Goal: Ask a question: Seek information or help from site administrators or community

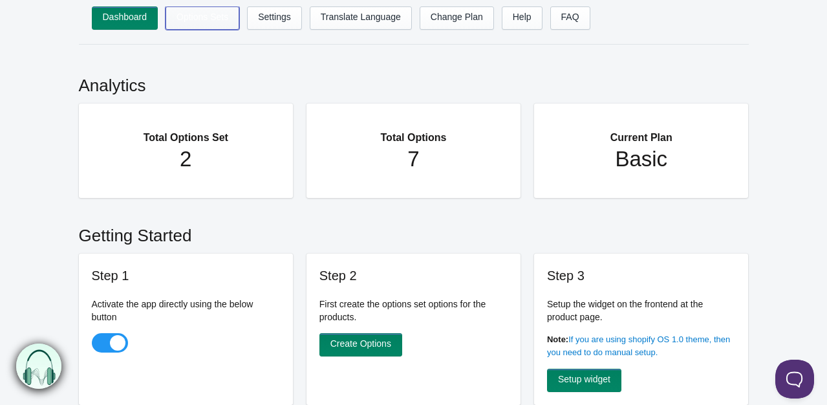
click at [197, 27] on link "Options Sets" at bounding box center [203, 17] width 74 height 23
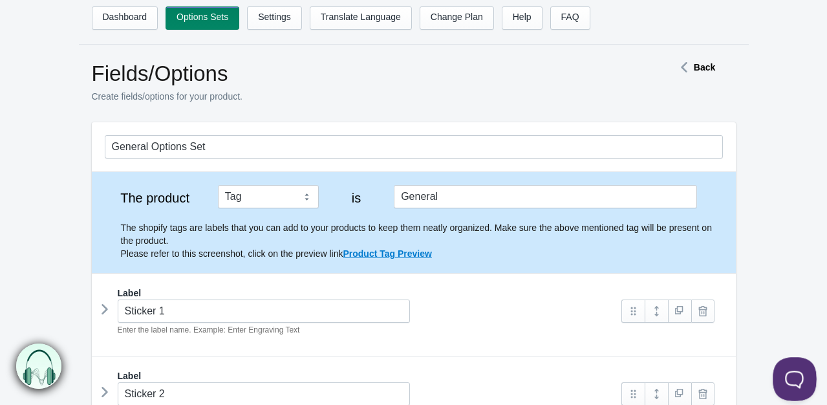
click at [791, 370] on button at bounding box center [792, 376] width 39 height 39
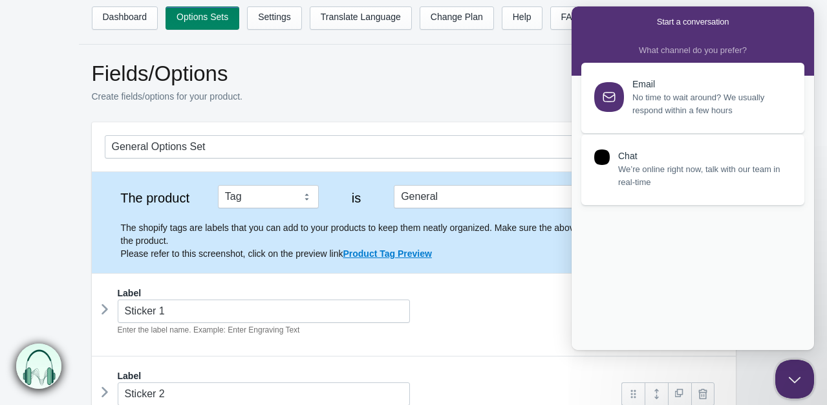
click at [657, 178] on span "We’re online right now, talk with our team in real-time" at bounding box center [703, 176] width 171 height 26
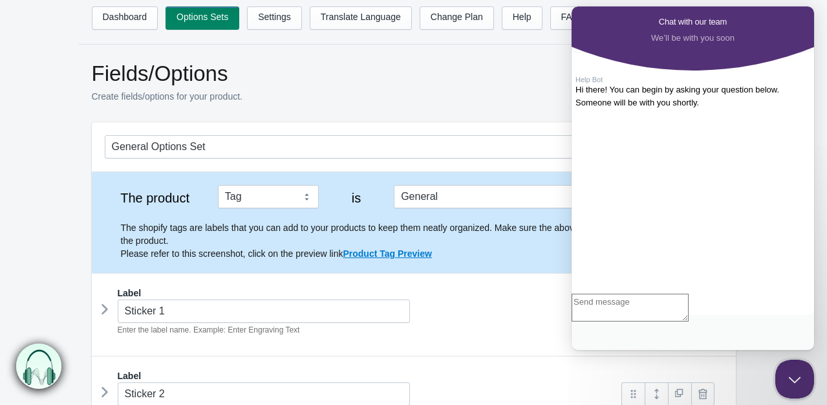
click at [689, 321] on textarea "Write chat message" at bounding box center [630, 308] width 117 height 28
type textarea "hello please connect human support"
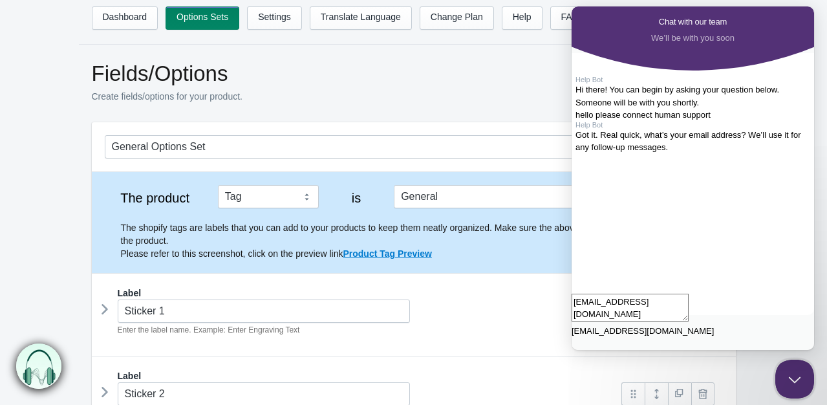
type textarea "fahad@4slash.com"
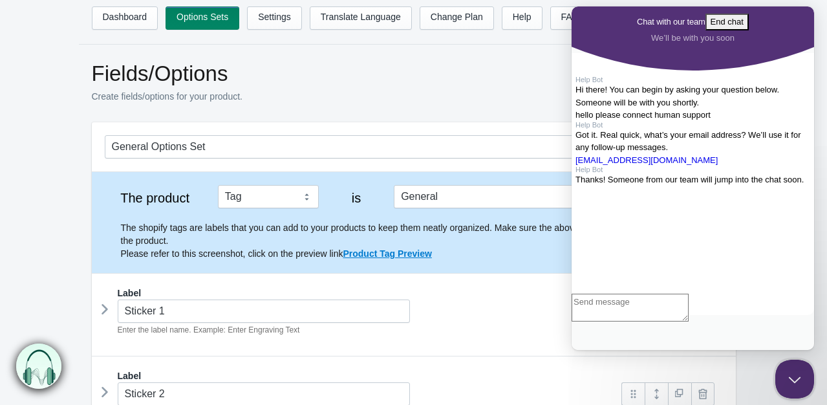
scroll to position [140, 0]
type textarea "connect with human support"
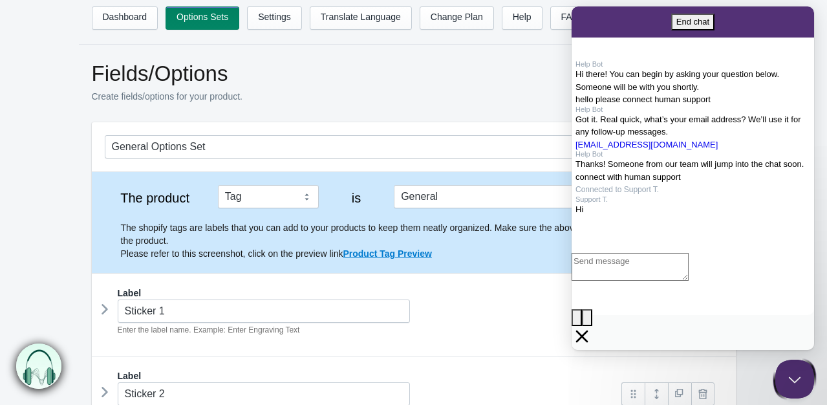
scroll to position [311, 0]
click at [656, 314] on div "image-plus emoji cross-large" at bounding box center [693, 302] width 243 height 98
click at [659, 281] on textarea "Write chat message" at bounding box center [630, 267] width 117 height 28
type textarea "hi"
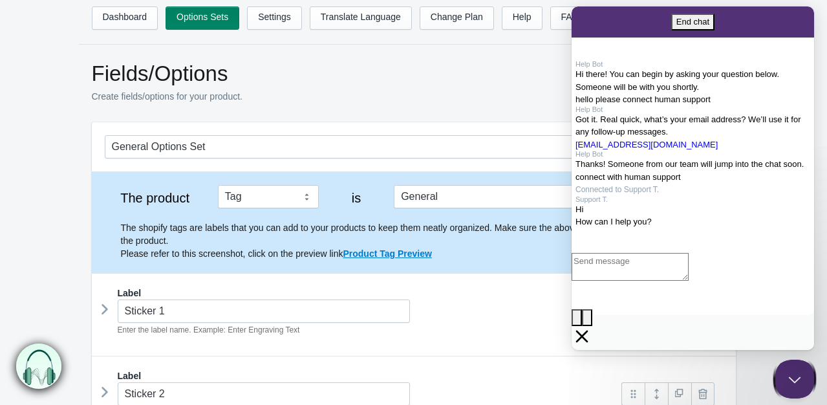
click at [660, 281] on textarea "Write chat message" at bounding box center [630, 267] width 117 height 28
paste textarea "https://nellykini.com/products/malibu-turquoise-beige-brown?variant=41768720793…"
type textarea "https://nellykini.com/products/malibu-turquoise-beige-brown?variant=41768720793…"
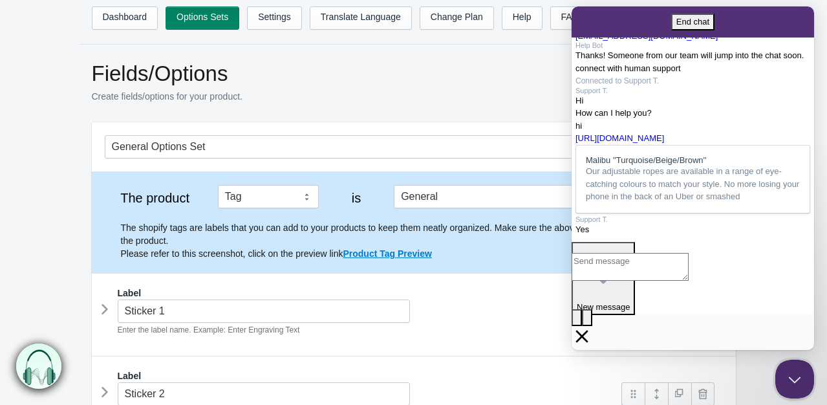
click at [631, 281] on textarea "Write chat message" at bounding box center [630, 267] width 117 height 28
paste textarea "This is my product, and your app is being used on many of my products like this…"
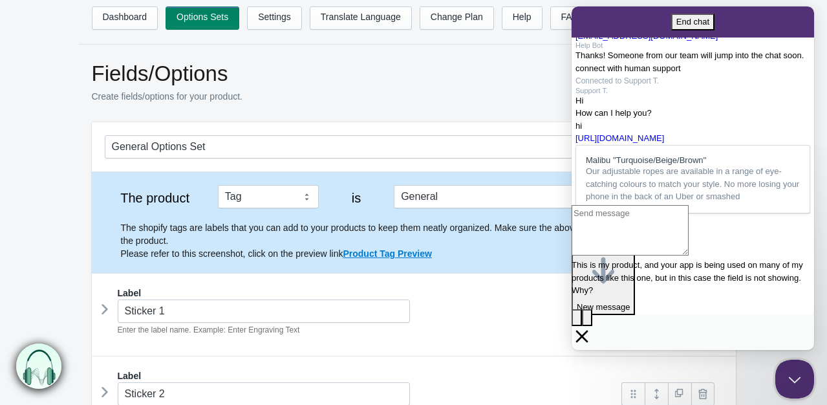
type textarea "This is my product, and your app is being used on many of my products like this…"
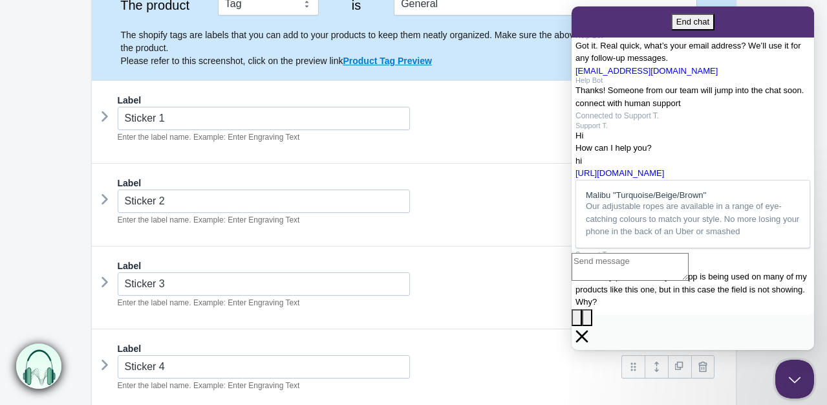
scroll to position [194, 0]
click at [665, 281] on textarea "Write chat message" at bounding box center [630, 267] width 117 height 28
click at [582, 326] on button "image-plus" at bounding box center [577, 317] width 10 height 17
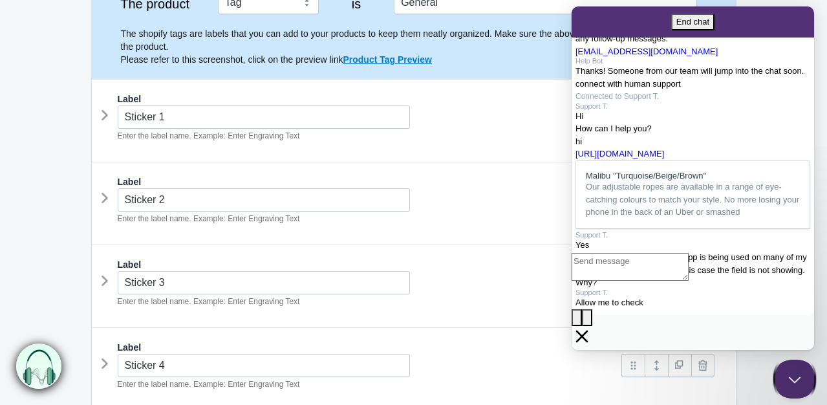
scroll to position [777, 0]
type input "C:\fakepath\Capture.PNG"
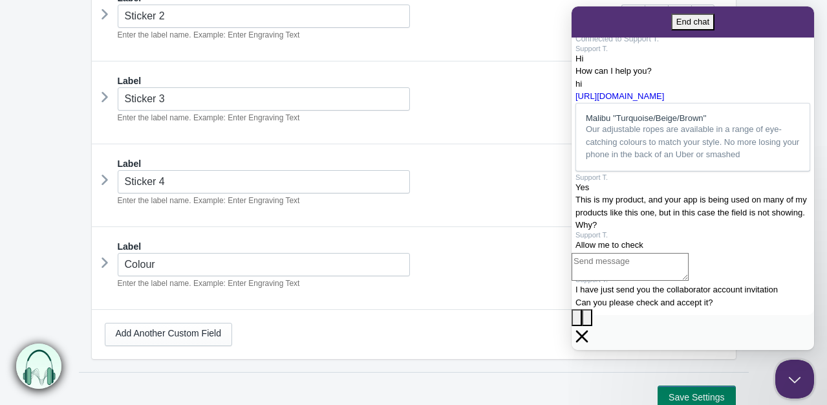
scroll to position [453, 0]
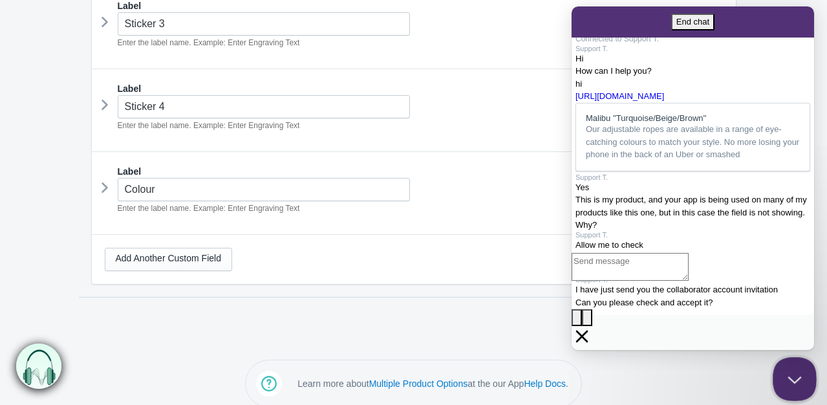
click at [794, 371] on button "Close Beacon popover" at bounding box center [792, 376] width 39 height 39
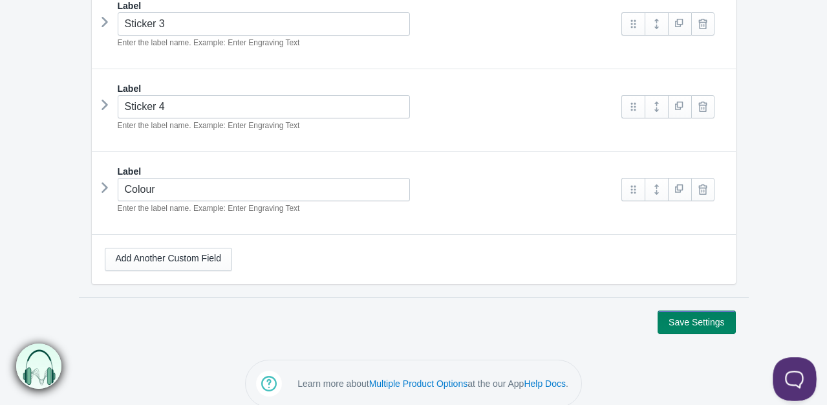
click at [798, 370] on button "Open Beacon popover" at bounding box center [792, 376] width 39 height 39
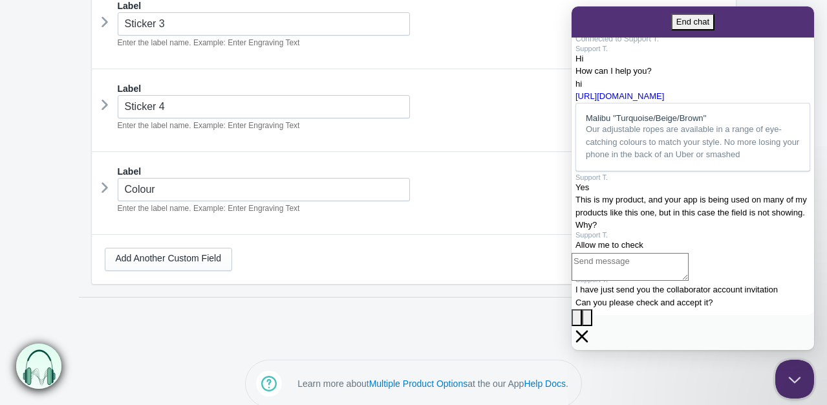
click at [689, 281] on textarea "Write chat message" at bounding box center [630, 267] width 117 height 28
type textarea "wait"
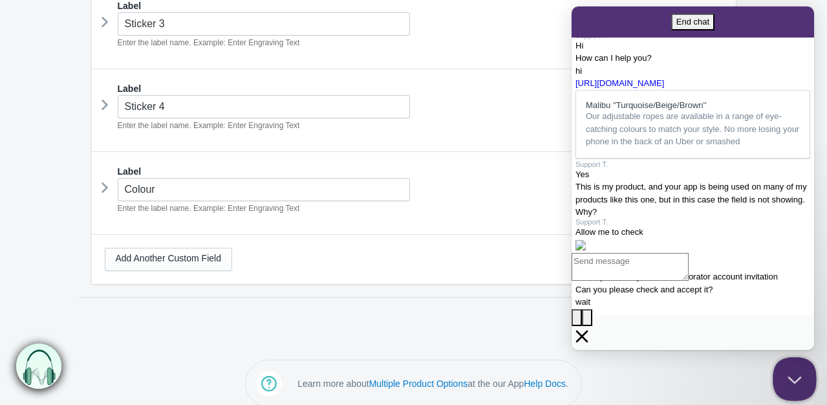
click at [796, 371] on button "Close Beacon popover" at bounding box center [792, 376] width 39 height 39
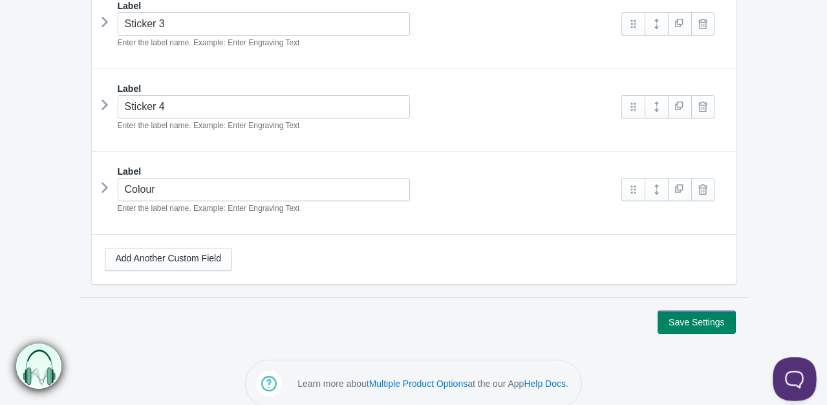
drag, startPoint x: 804, startPoint y: 377, endPoint x: 1444, endPoint y: 720, distance: 726.3
click at [804, 377] on button "Open Beacon popover" at bounding box center [792, 376] width 39 height 39
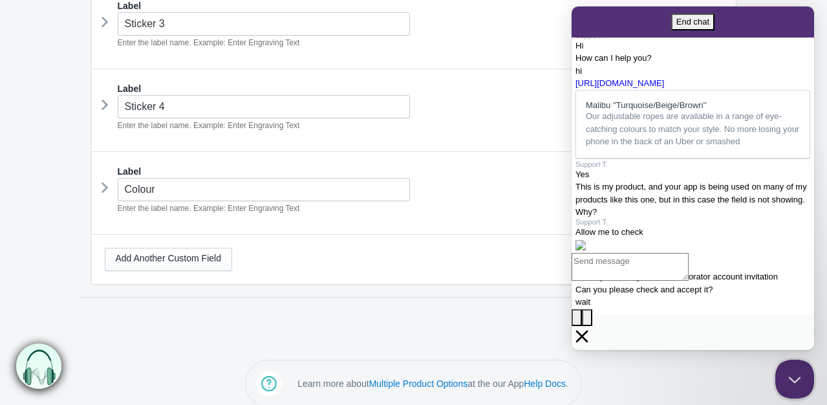
click at [681, 281] on textarea "Write chat message" at bounding box center [630, 267] width 117 height 28
click at [672, 281] on textarea "Write chat message" at bounding box center [630, 267] width 117 height 28
type textarea "wait"
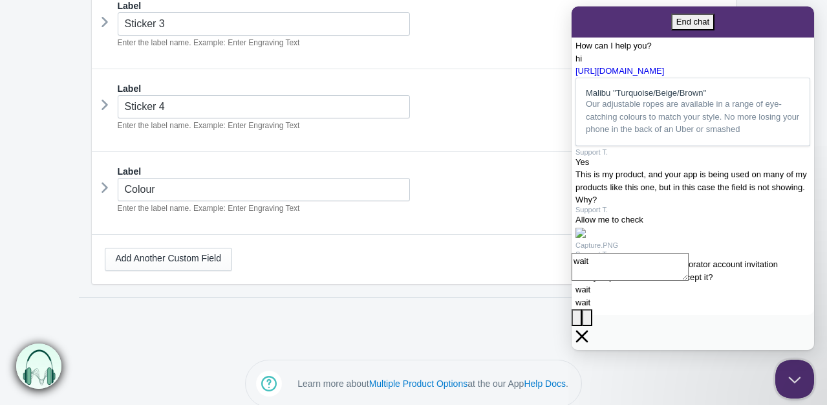
scroll to position [1074, 0]
type textarea "give 5min"
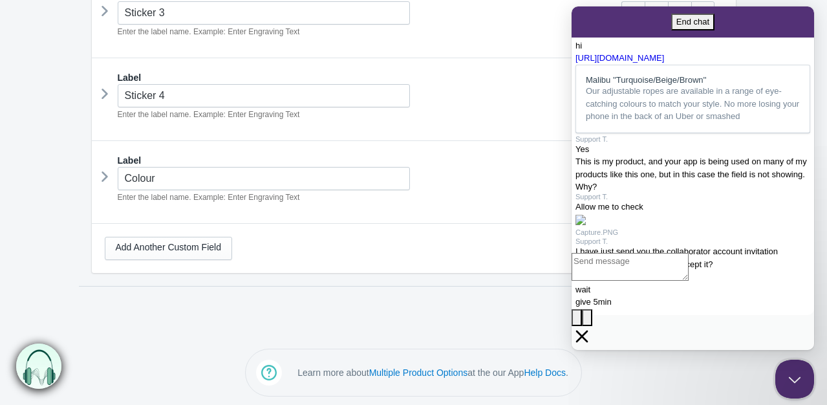
scroll to position [467, 0]
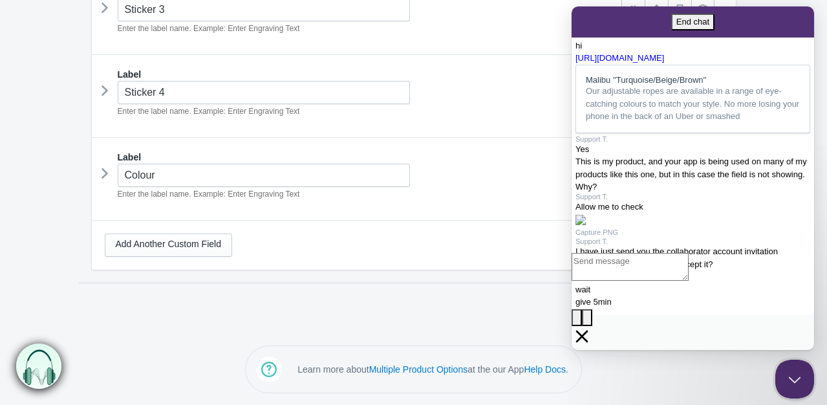
click at [687, 281] on textarea "Write chat message" at bounding box center [630, 267] width 117 height 28
type textarea "check pelase"
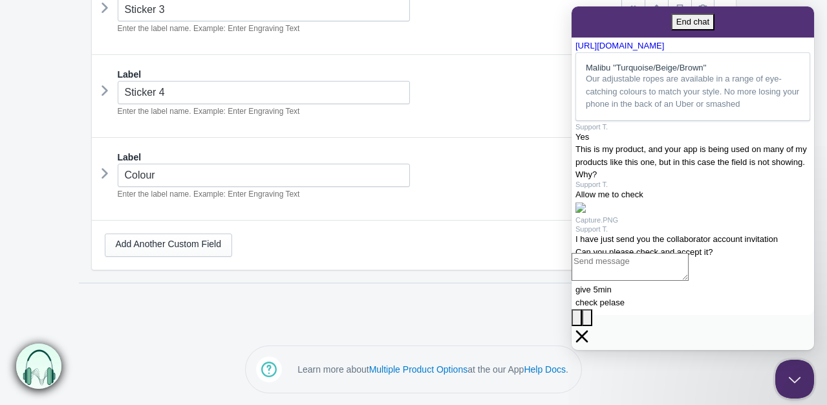
click at [666, 281] on textarea "Write chat message" at bounding box center [630, 267] width 117 height 28
type textarea "?"
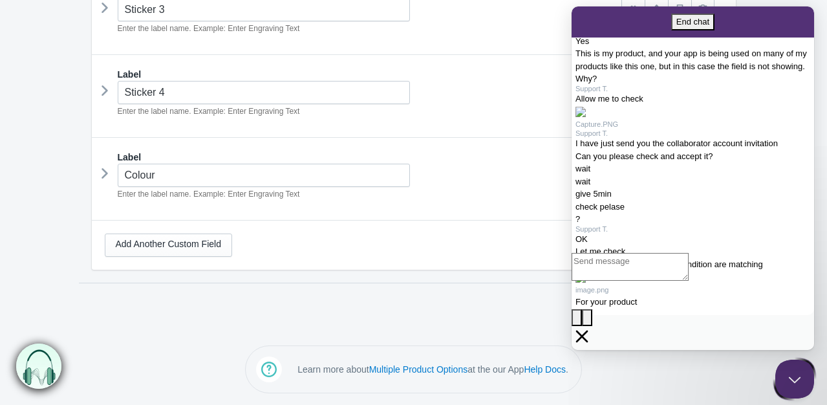
scroll to position [1519, 0]
click at [609, 283] on div "image.png" at bounding box center [592, 289] width 33 height 13
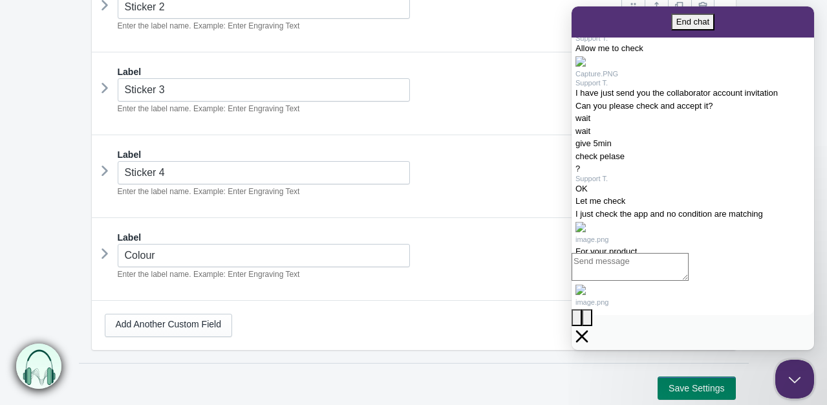
scroll to position [388, 0]
click at [689, 281] on textarea "Write chat message" at bounding box center [630, 267] width 117 height 28
type textarea "wait"
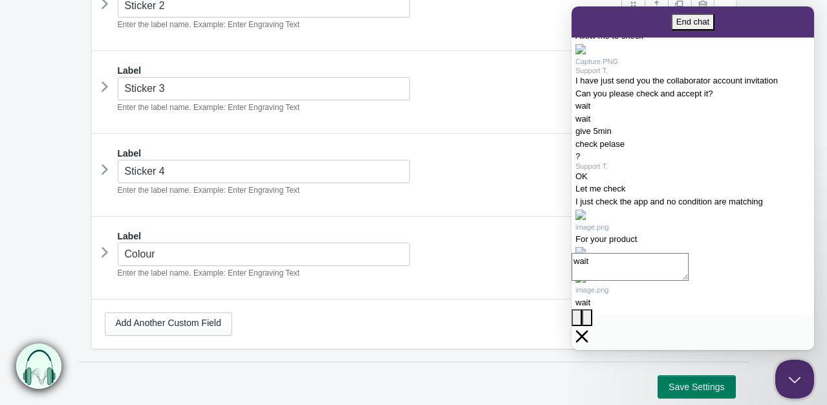
scroll to position [1847, 0]
click at [715, 21] on button "End chat" at bounding box center [692, 22] width 43 height 17
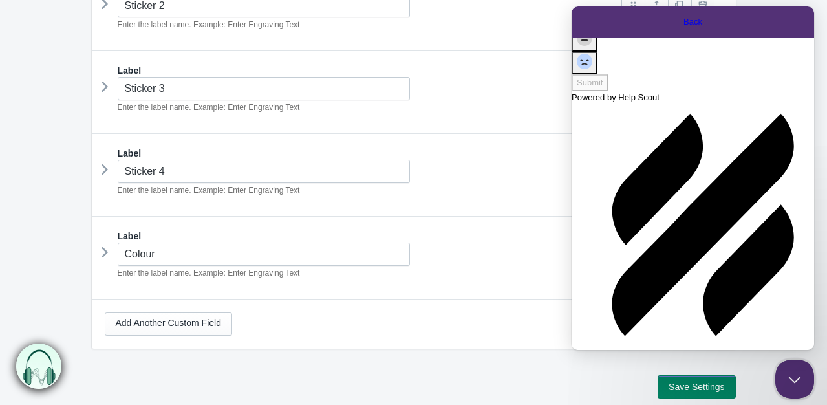
scroll to position [2073, 0]
